Goal: Navigation & Orientation: Find specific page/section

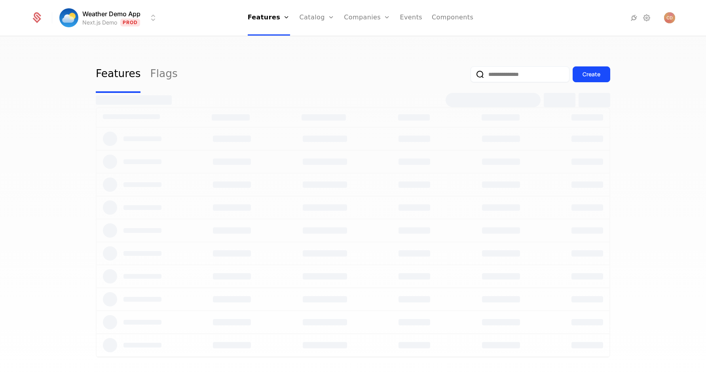
select select "***"
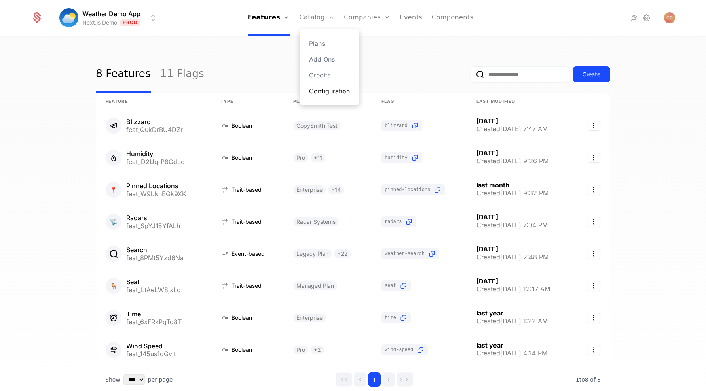
click at [321, 89] on link "Configuration" at bounding box center [329, 90] width 41 height 9
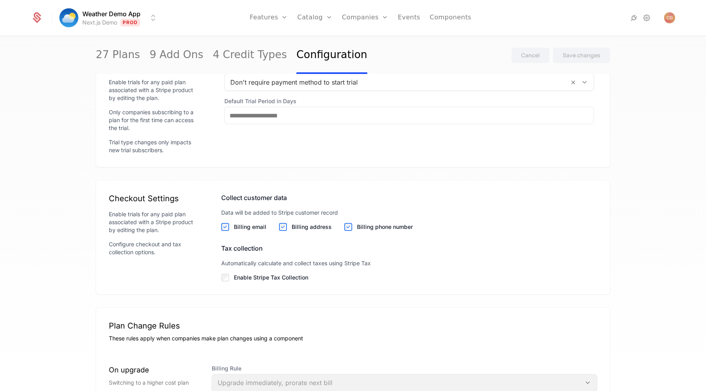
scroll to position [841, 0]
